Goal: Information Seeking & Learning: Understand process/instructions

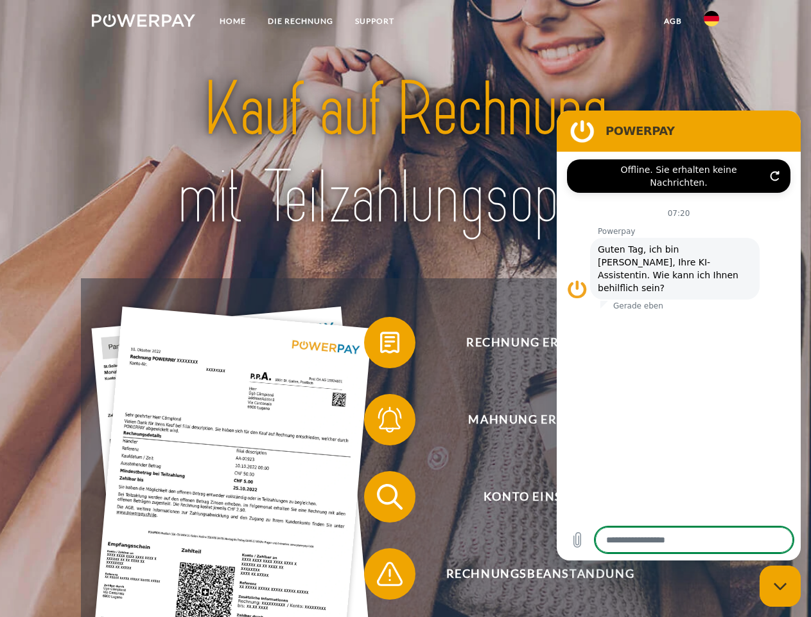
click at [143, 22] on img at bounding box center [143, 20] width 103 height 13
click at [712, 22] on img at bounding box center [711, 18] width 15 height 15
click at [672, 21] on link "agb" at bounding box center [673, 21] width 40 height 23
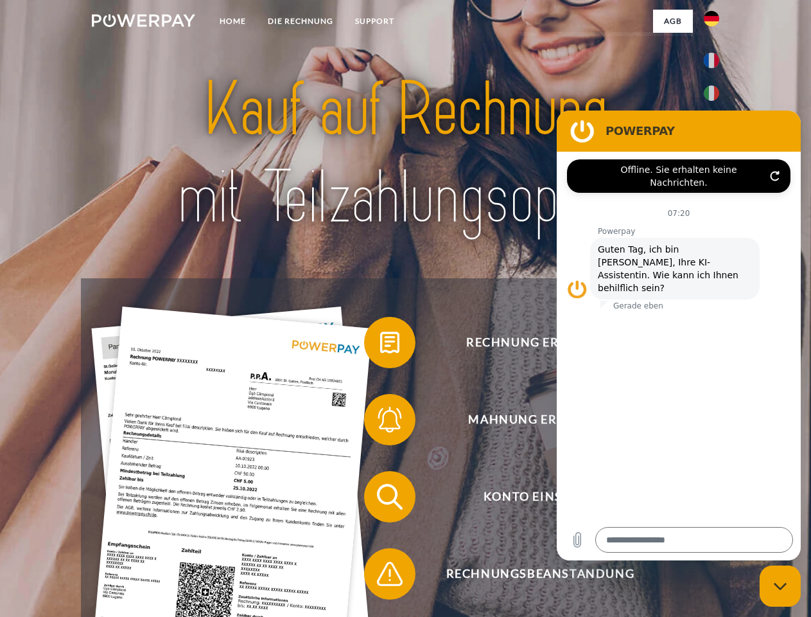
click at [380, 345] on span at bounding box center [370, 342] width 64 height 64
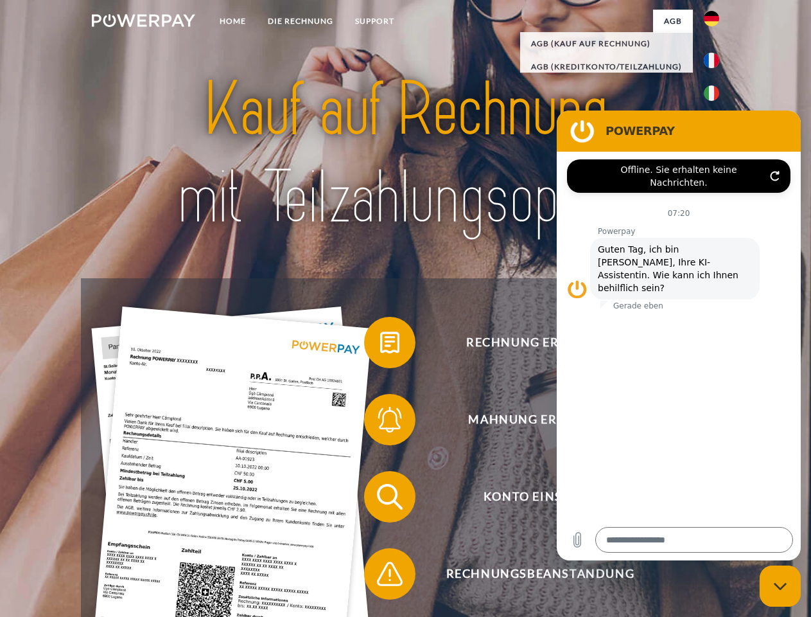
click at [380, 422] on span at bounding box center [370, 419] width 64 height 64
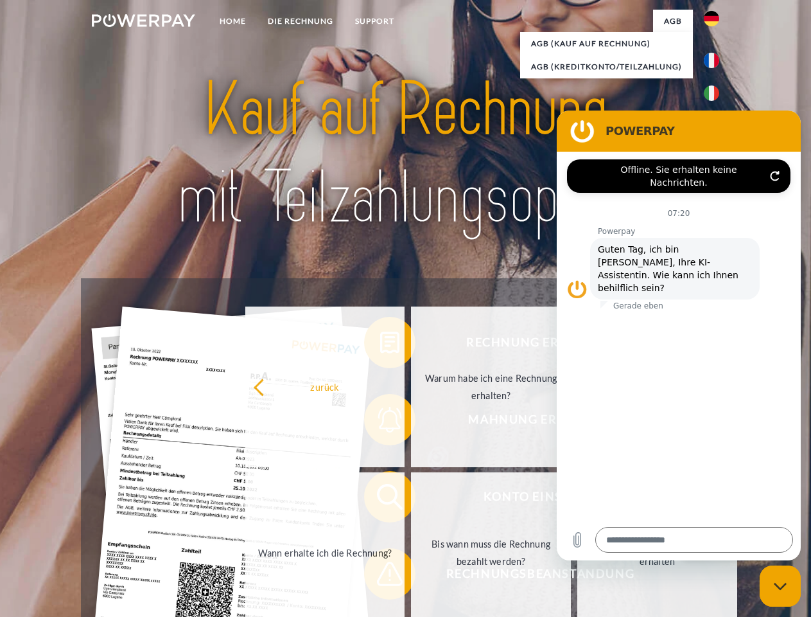
click at [411, 499] on link "Bis wann muss die Rechnung bezahlt werden?" at bounding box center [491, 552] width 160 height 161
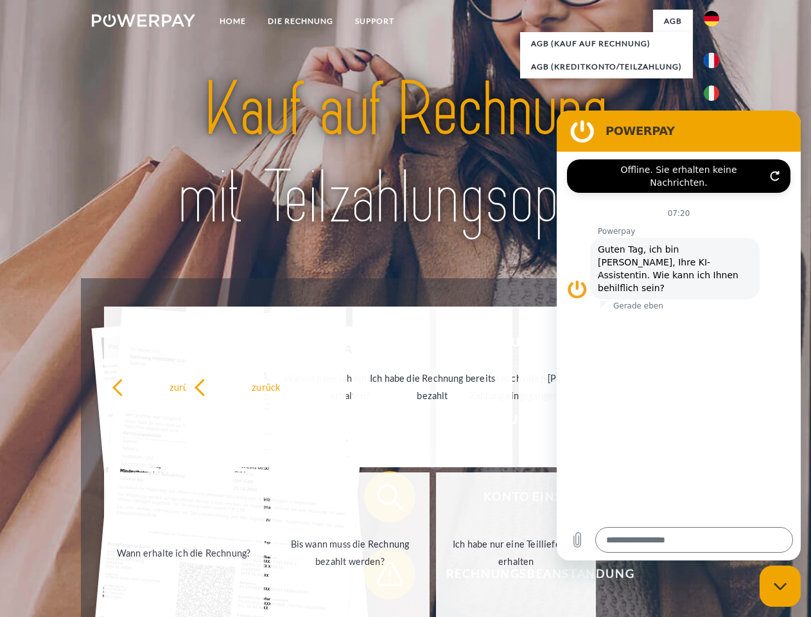
click at [380, 576] on span at bounding box center [370, 573] width 64 height 64
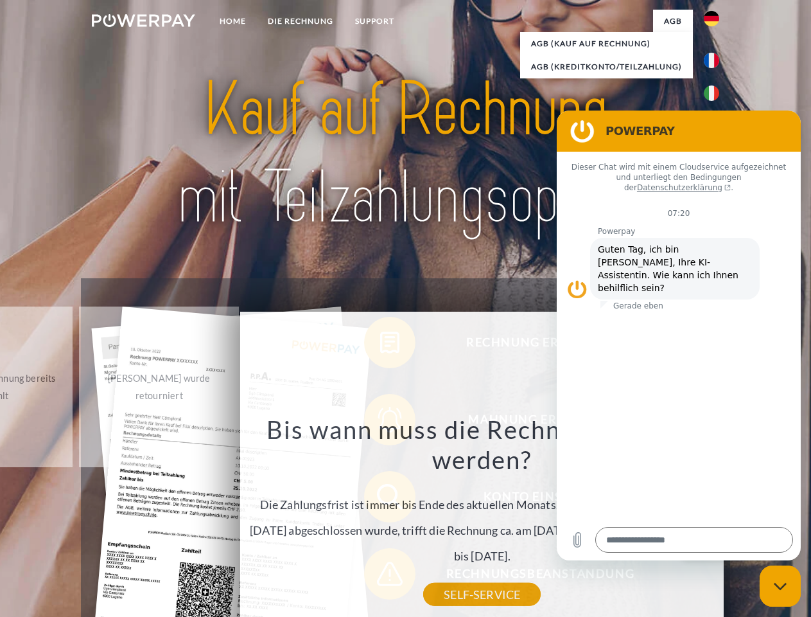
click at [780, 586] on icon "Messaging-Fenster schließen" at bounding box center [780, 586] width 13 height 8
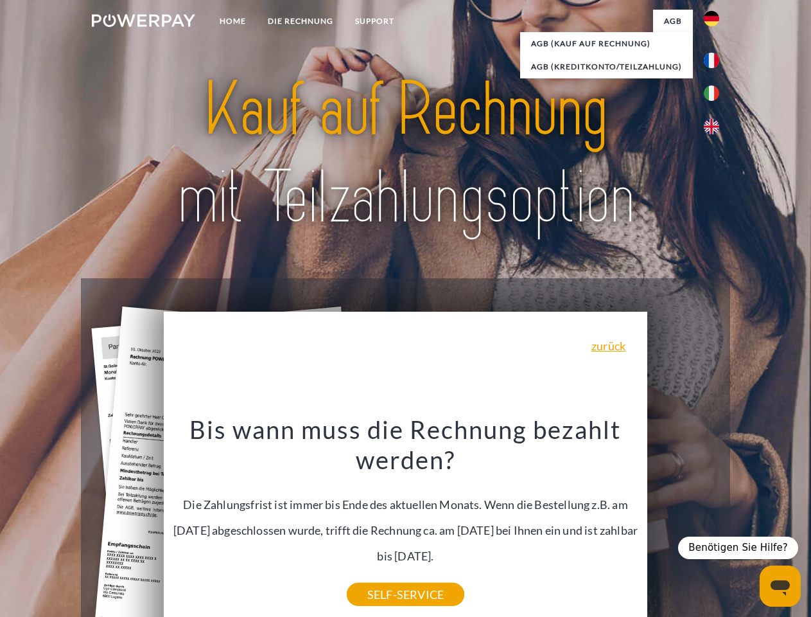
type textarea "*"
